Goal: Book appointment/travel/reservation

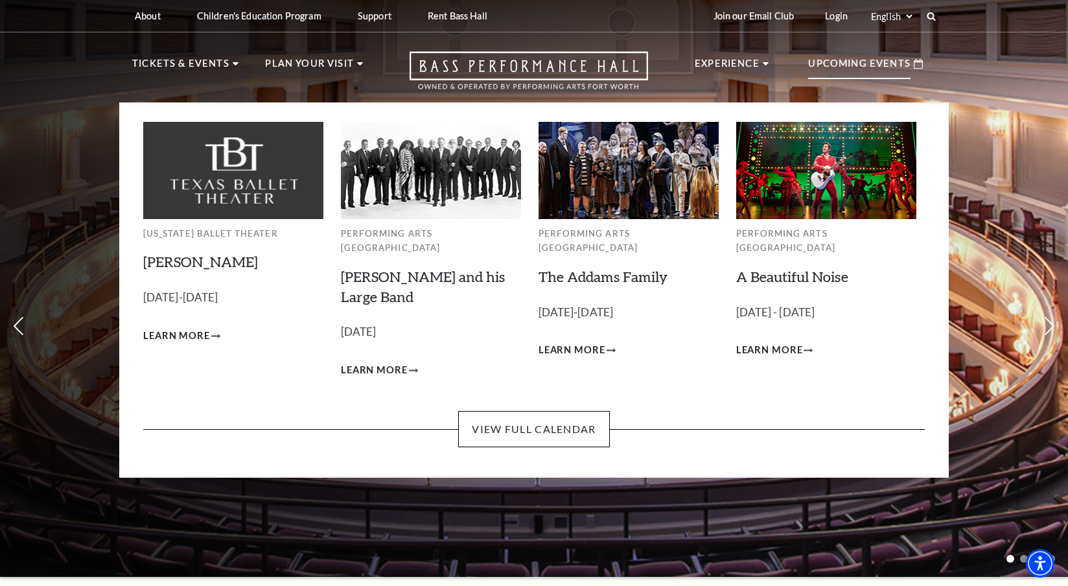
click at [867, 59] on p "Upcoming Events" at bounding box center [859, 67] width 102 height 23
click at [552, 413] on link "View Full Calendar" at bounding box center [533, 429] width 151 height 36
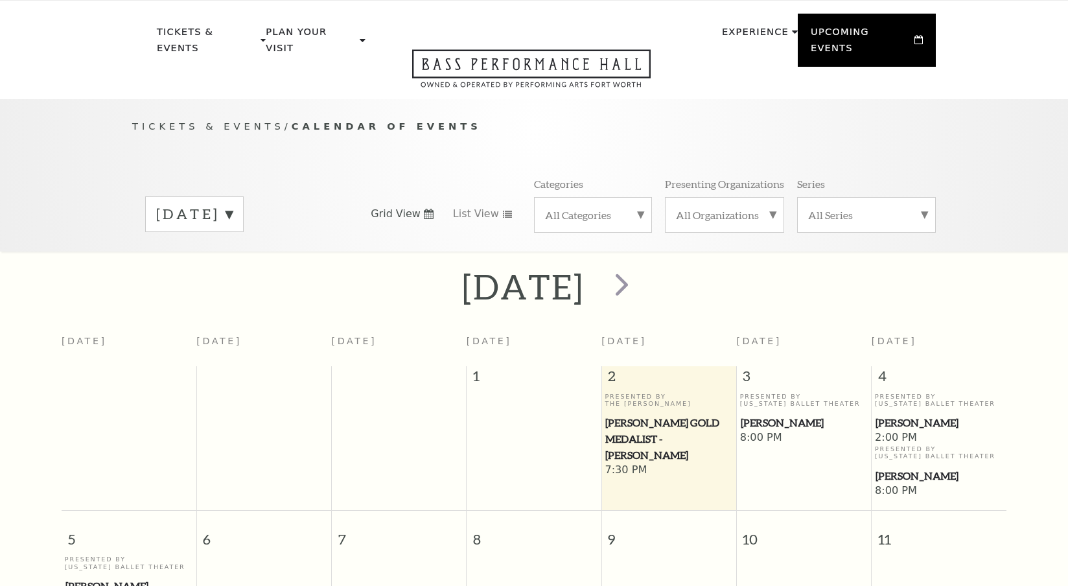
scroll to position [114, 0]
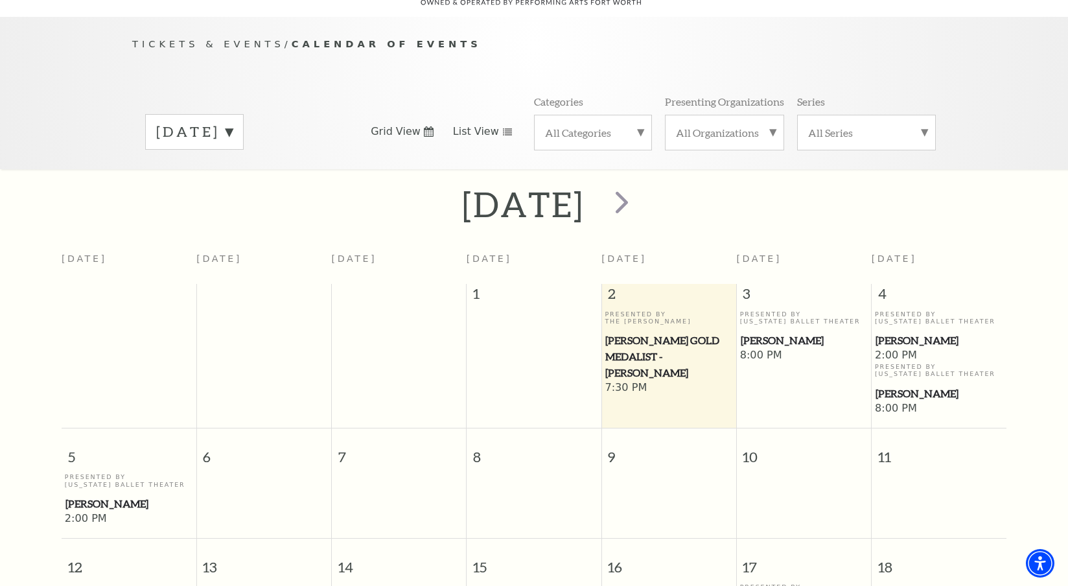
click at [467, 124] on span "List View" at bounding box center [476, 131] width 46 height 14
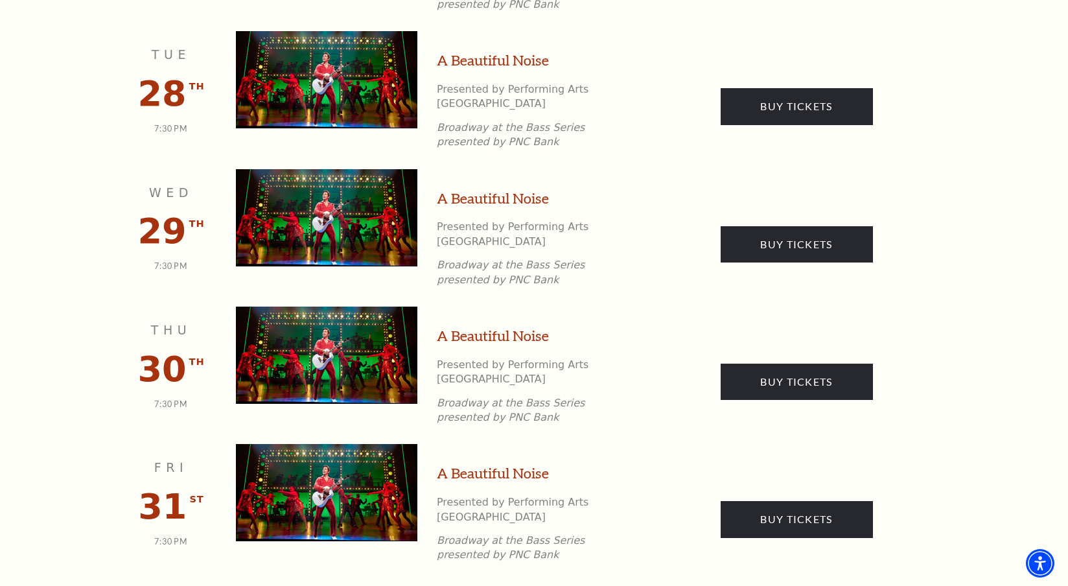
scroll to position [2170, 0]
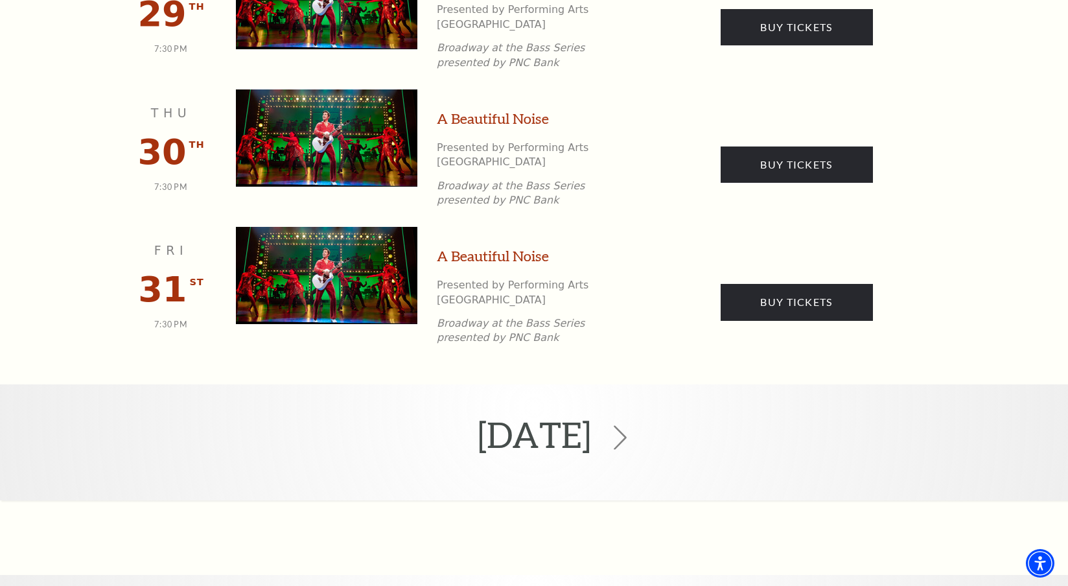
click at [627, 425] on use at bounding box center [620, 437] width 13 height 25
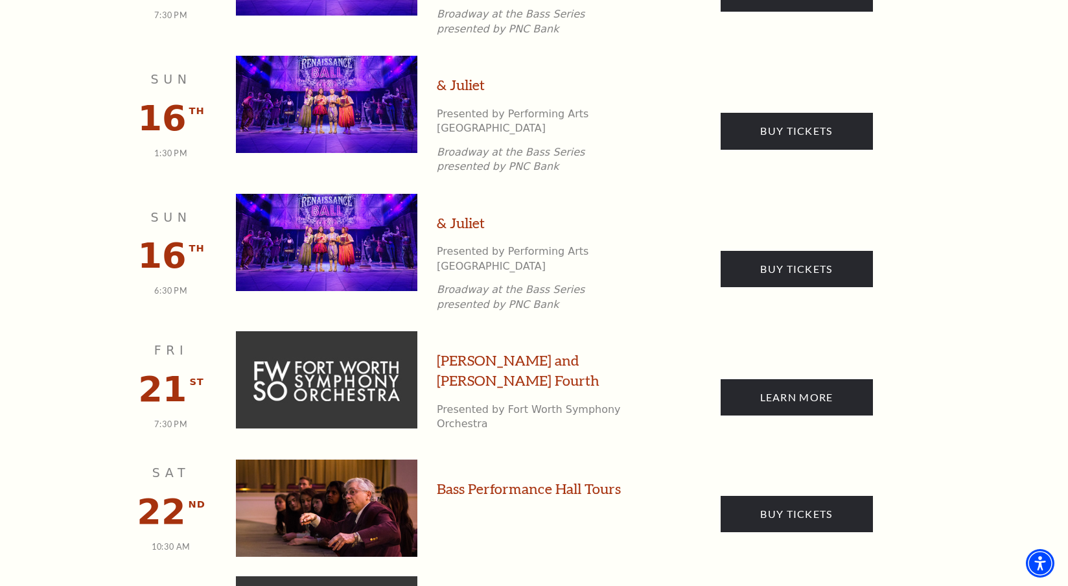
scroll to position [2719, 0]
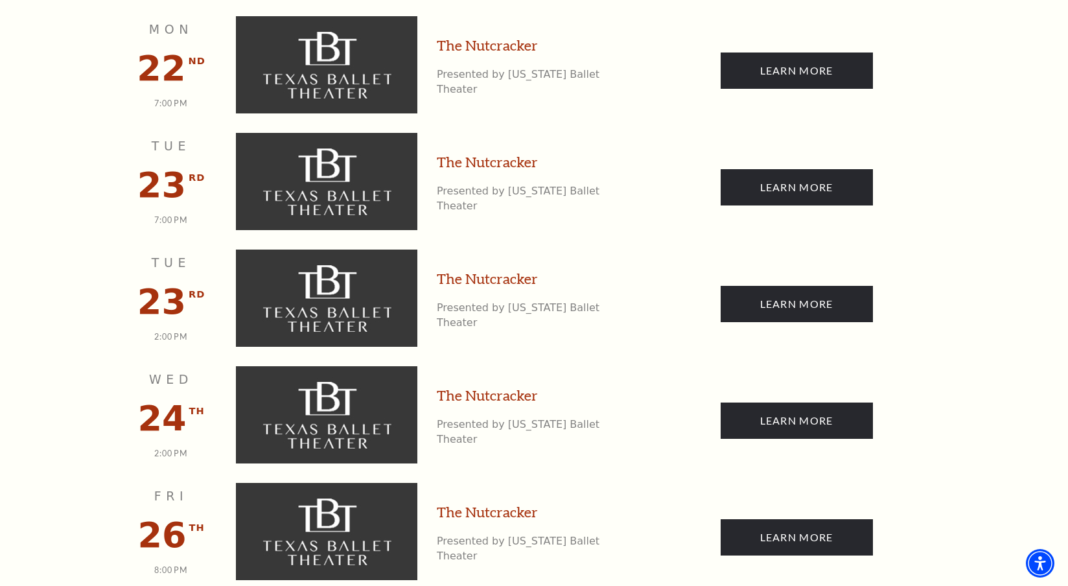
scroll to position [3470, 0]
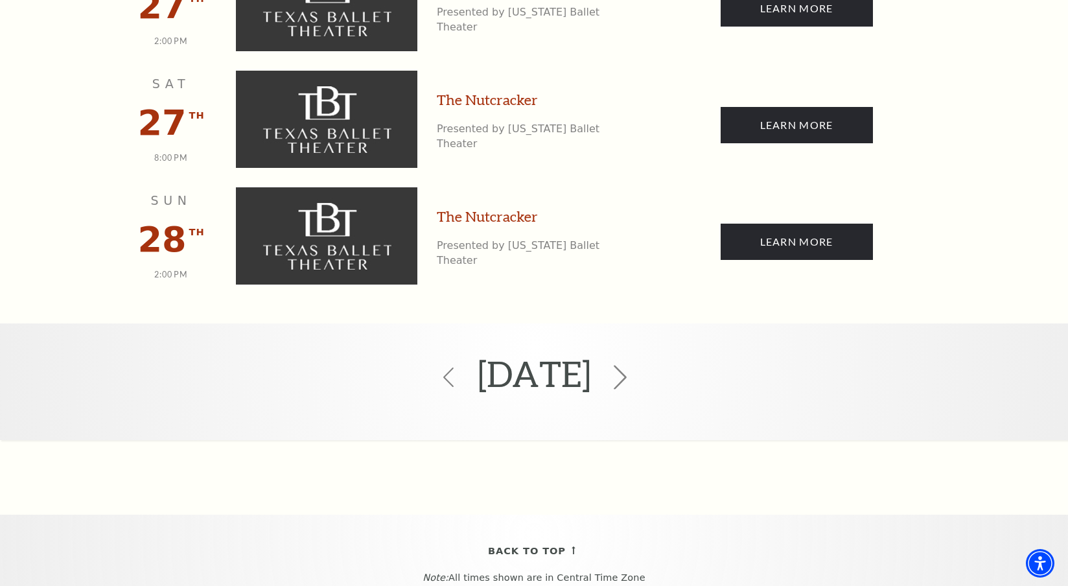
click at [632, 365] on icon at bounding box center [620, 377] width 25 height 25
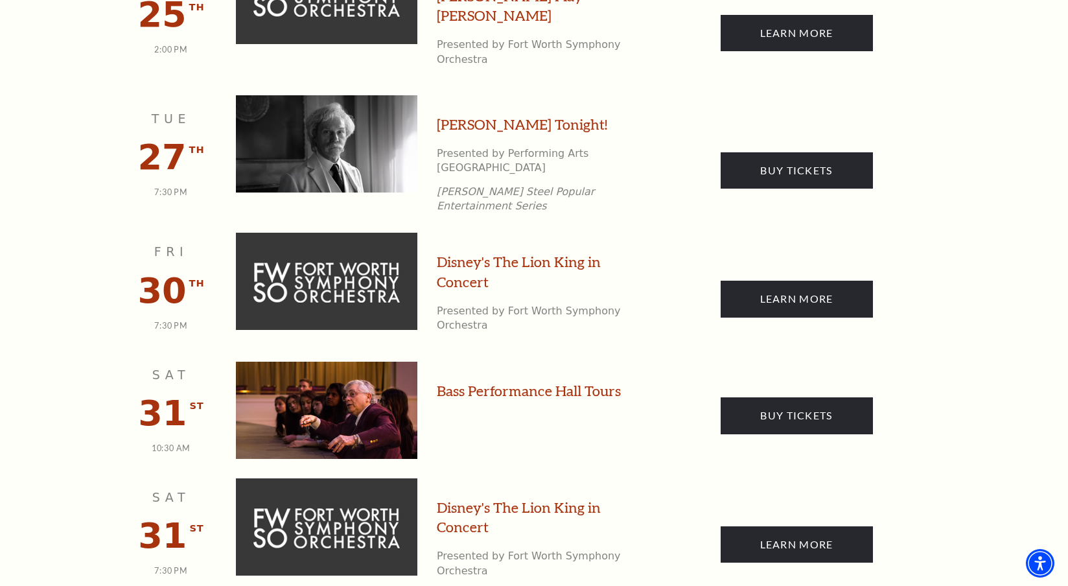
scroll to position [1546, 0]
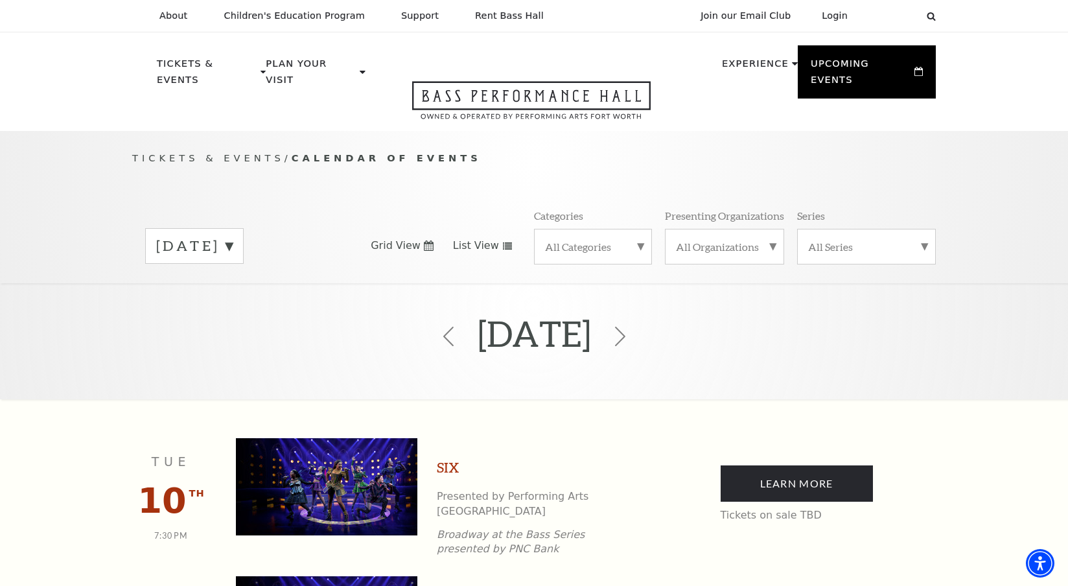
scroll to position [0, 0]
click at [632, 324] on icon at bounding box center [620, 336] width 25 height 25
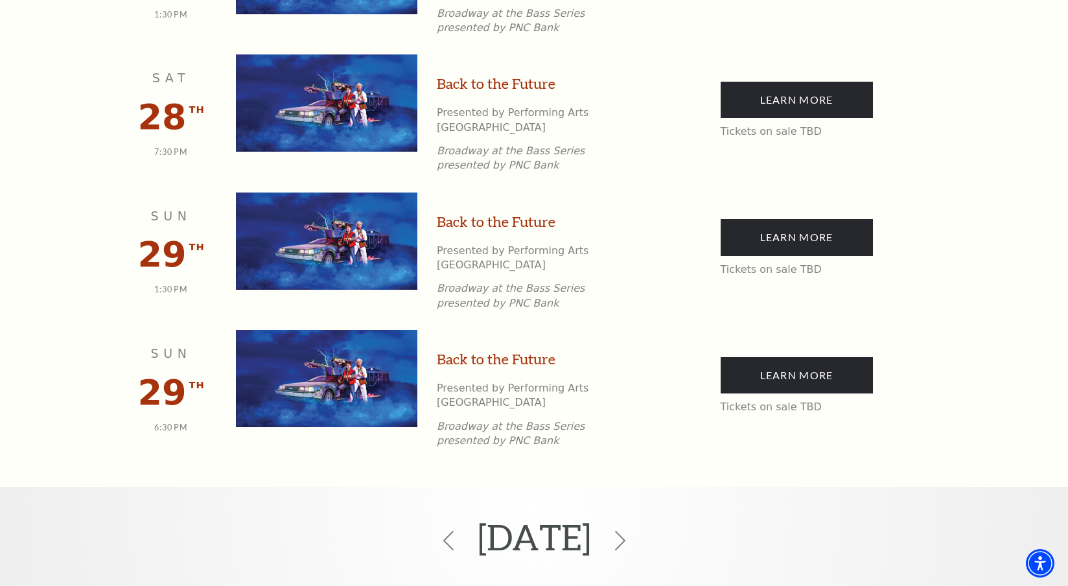
scroll to position [2609, 0]
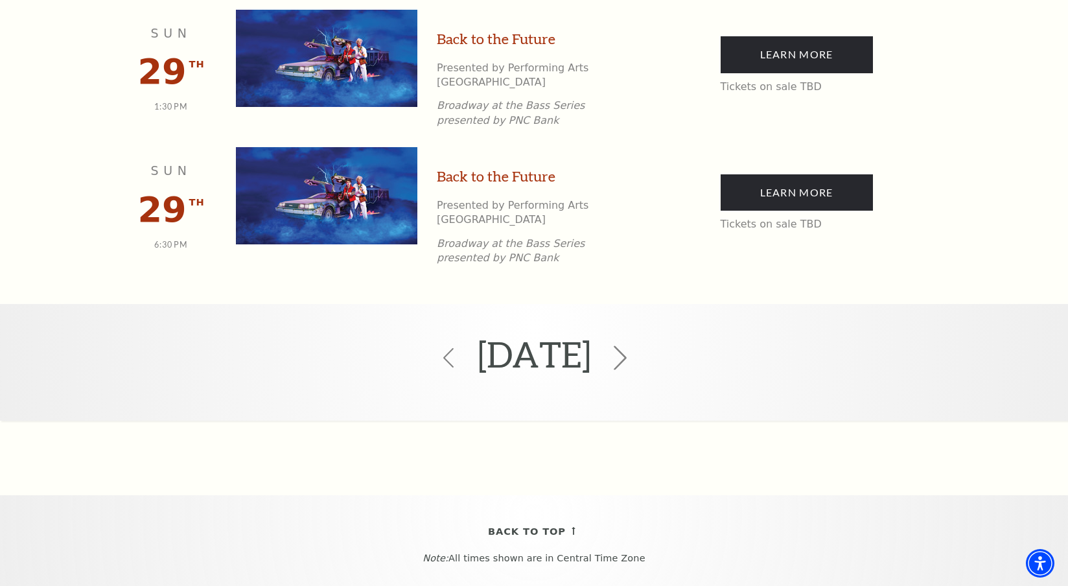
click at [632, 345] on icon at bounding box center [620, 357] width 25 height 25
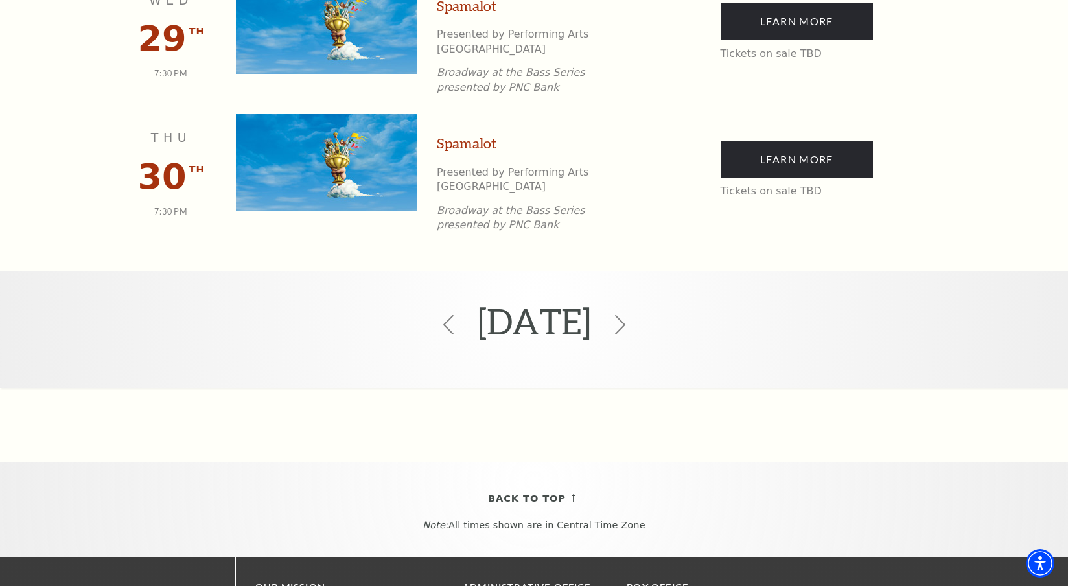
scroll to position [2603, 0]
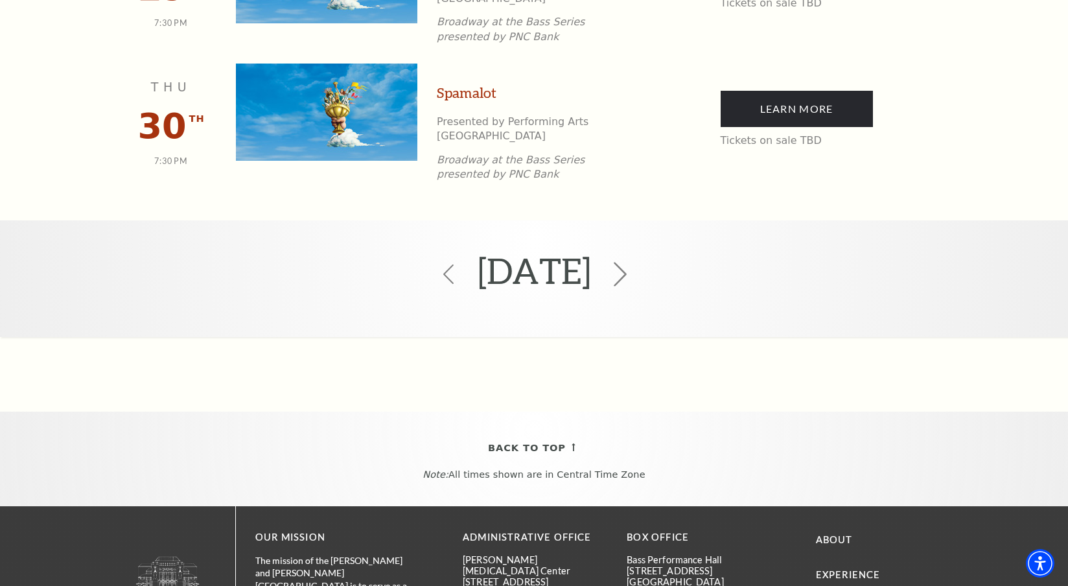
click at [627, 262] on use at bounding box center [620, 274] width 13 height 25
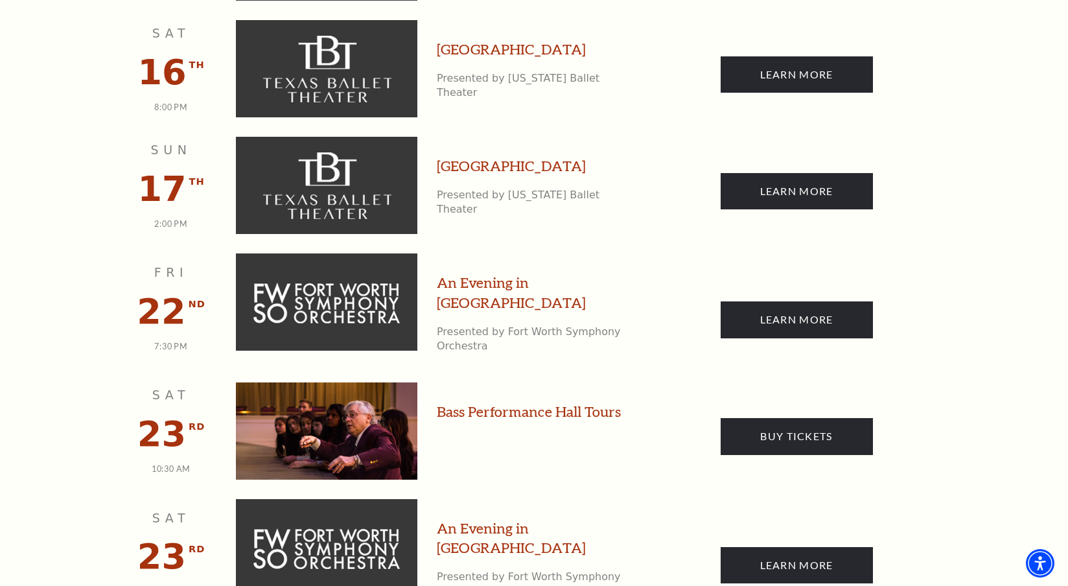
scroll to position [2243, 0]
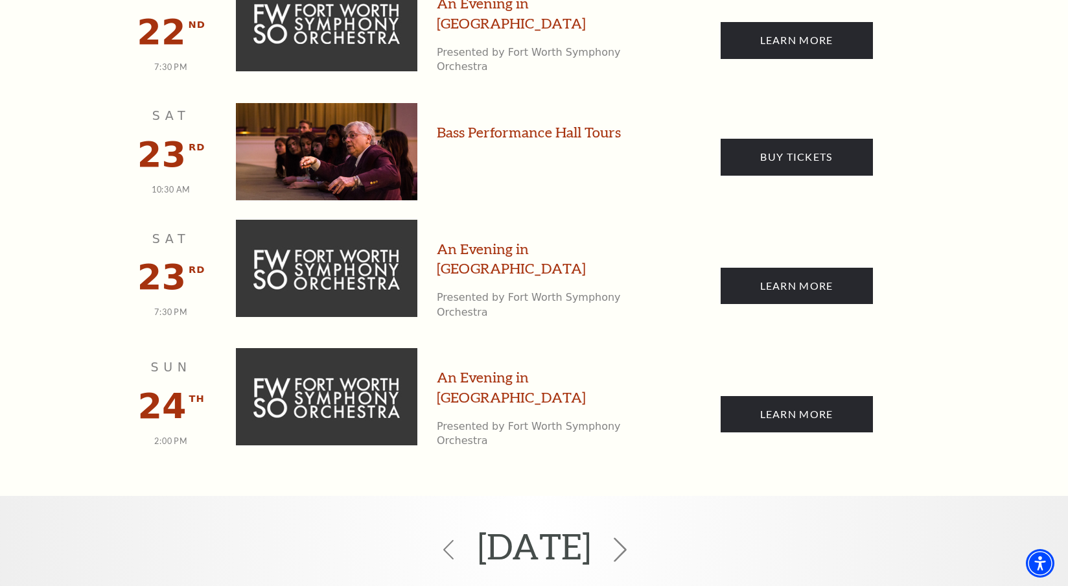
click at [627, 537] on use at bounding box center [620, 549] width 13 height 25
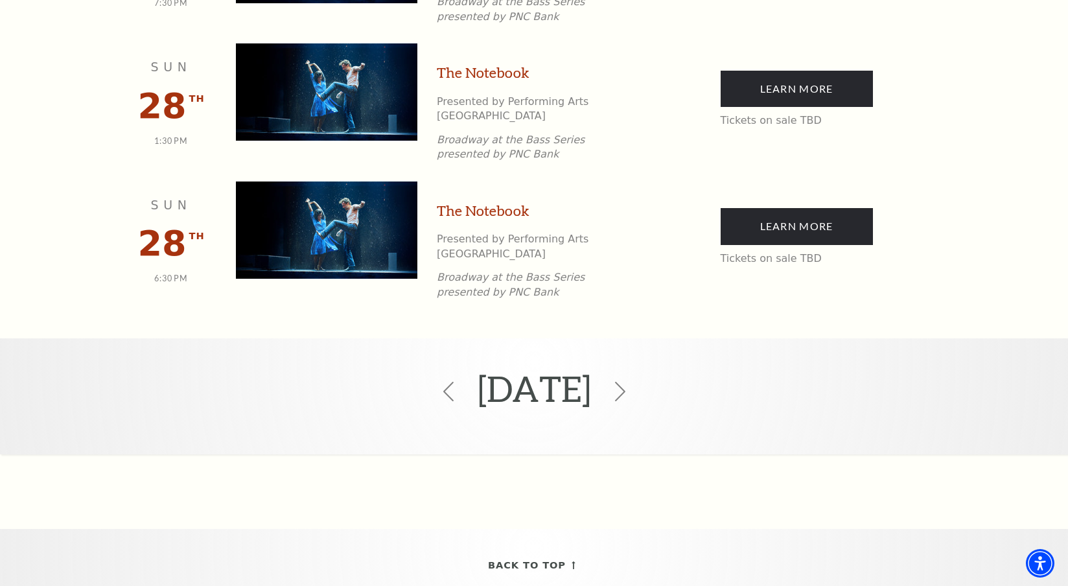
scroll to position [1961, 0]
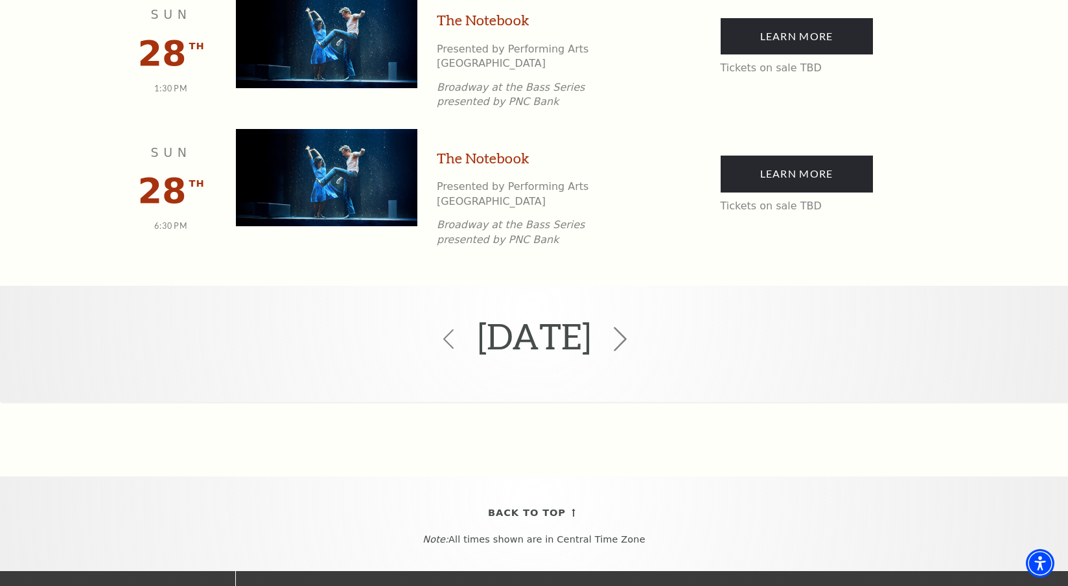
click at [632, 327] on icon at bounding box center [620, 339] width 25 height 25
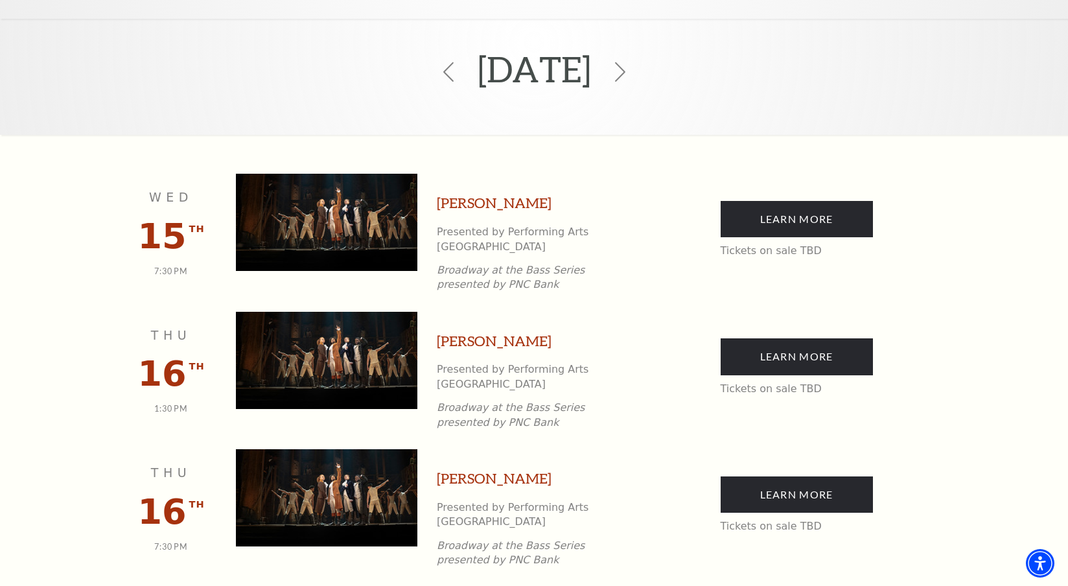
scroll to position [229, 0]
